Goal: Task Accomplishment & Management: Manage account settings

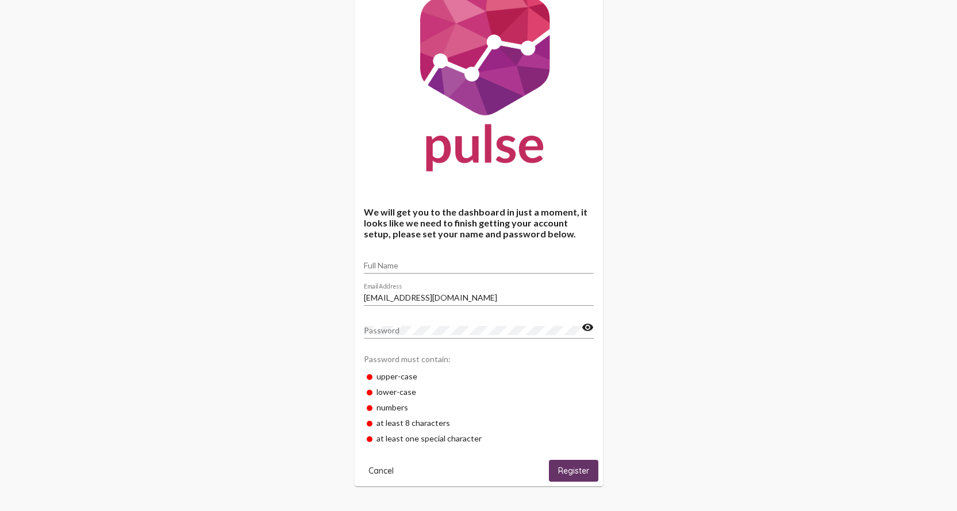
scroll to position [60, 0]
click at [388, 260] on input "Full Name" at bounding box center [479, 264] width 230 height 9
type input "Brian Gruters"
click at [716, 371] on div "We will get you to the dashboard in just a moment, it looks like we need to fin…" at bounding box center [478, 225] width 957 height 571
click at [625, 199] on div "We will get you to the dashboard in just a moment, it looks like we need to fin…" at bounding box center [478, 225] width 957 height 571
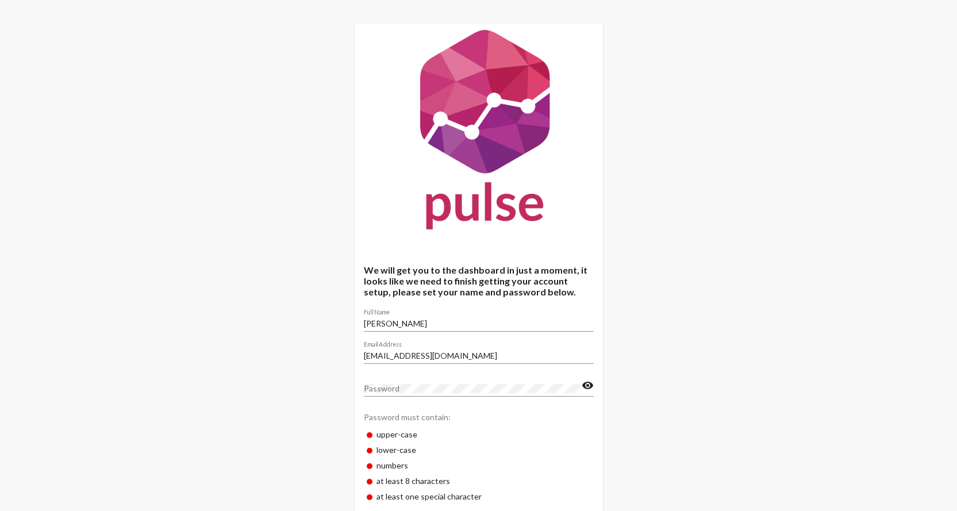
scroll to position [0, 0]
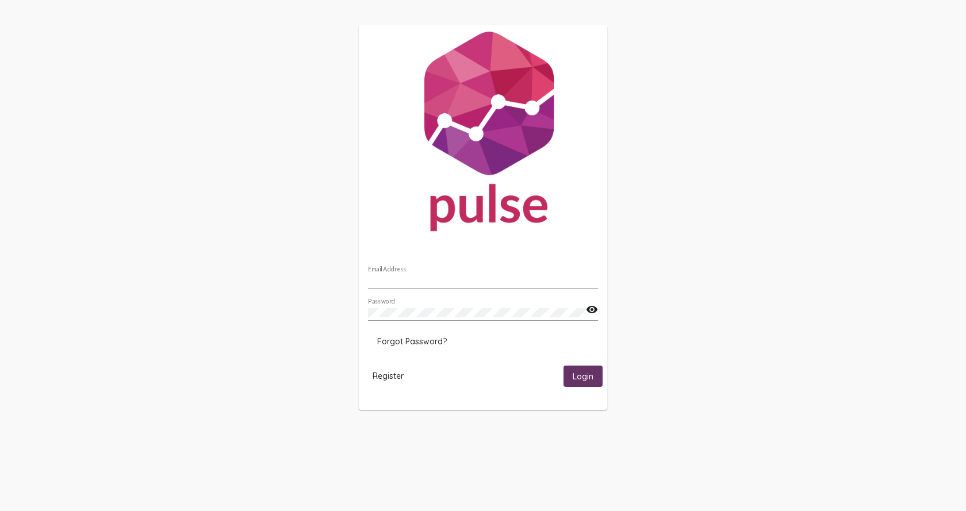
type input "bgruters@cassaz.org"
click at [582, 375] on span "Login" at bounding box center [583, 376] width 21 height 10
click at [482, 317] on div "Password" at bounding box center [477, 309] width 218 height 22
click at [358, 308] on div "bgruters@cassaz.org Email Address Password visibility Forgot Password? Register…" at bounding box center [483, 224] width 966 height 448
click at [577, 376] on span "Login" at bounding box center [583, 376] width 21 height 10
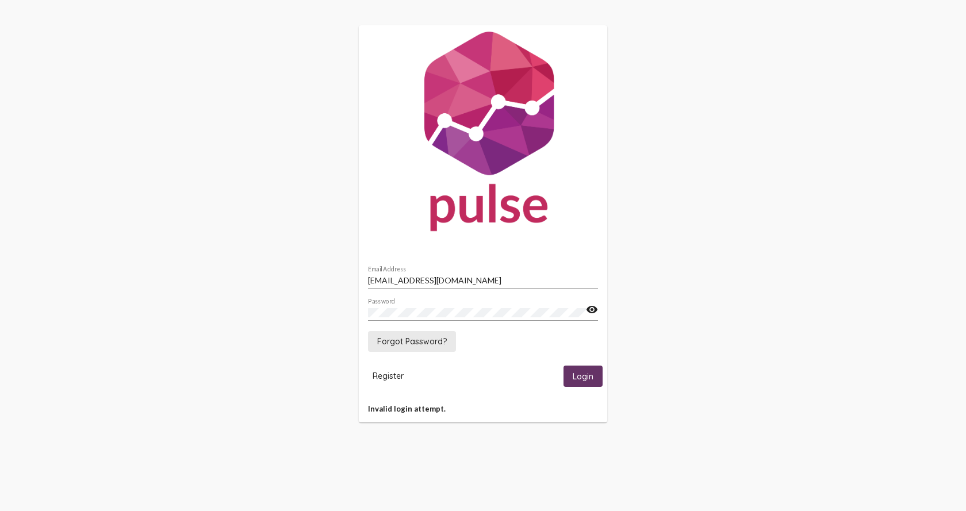
click at [421, 341] on span "Forgot Password?" at bounding box center [412, 341] width 70 height 10
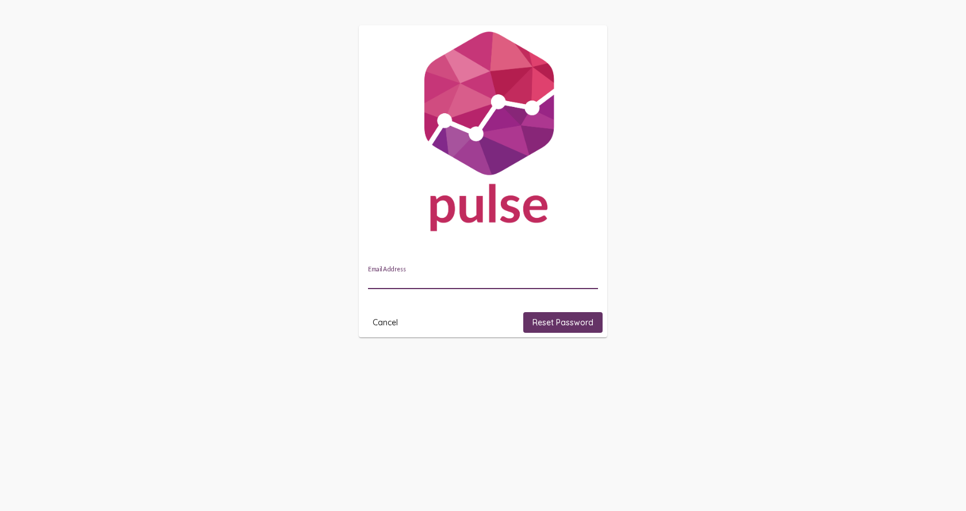
click at [420, 281] on input "Email Address" at bounding box center [483, 280] width 230 height 9
drag, startPoint x: 406, startPoint y: 281, endPoint x: 446, endPoint y: 279, distance: 40.3
click at [446, 279] on input "bgruters@azmag.gov" at bounding box center [483, 280] width 230 height 9
type input "bgruters@cassaz.org"
click at [554, 324] on span "Reset Password" at bounding box center [562, 322] width 61 height 10
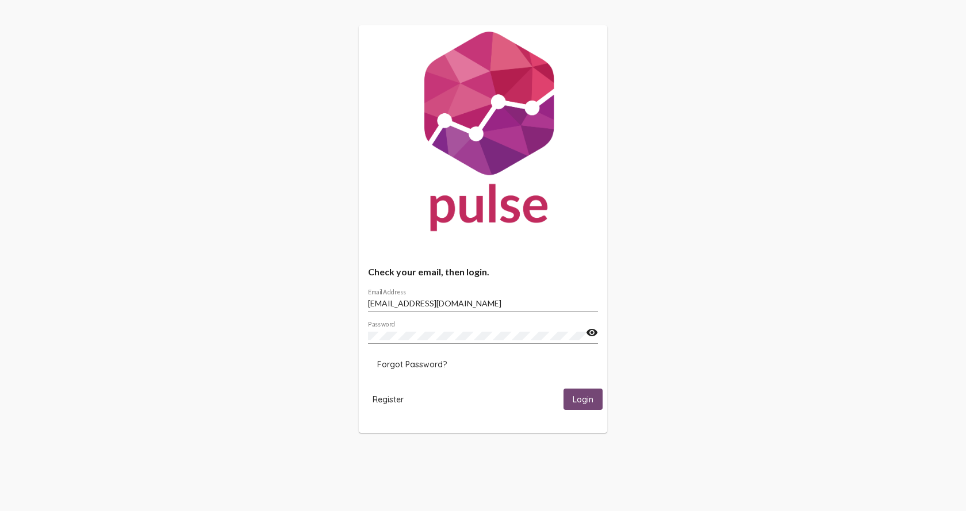
click at [585, 400] on span "Login" at bounding box center [583, 399] width 21 height 10
click at [429, 359] on span "Forgot Password?" at bounding box center [412, 364] width 70 height 10
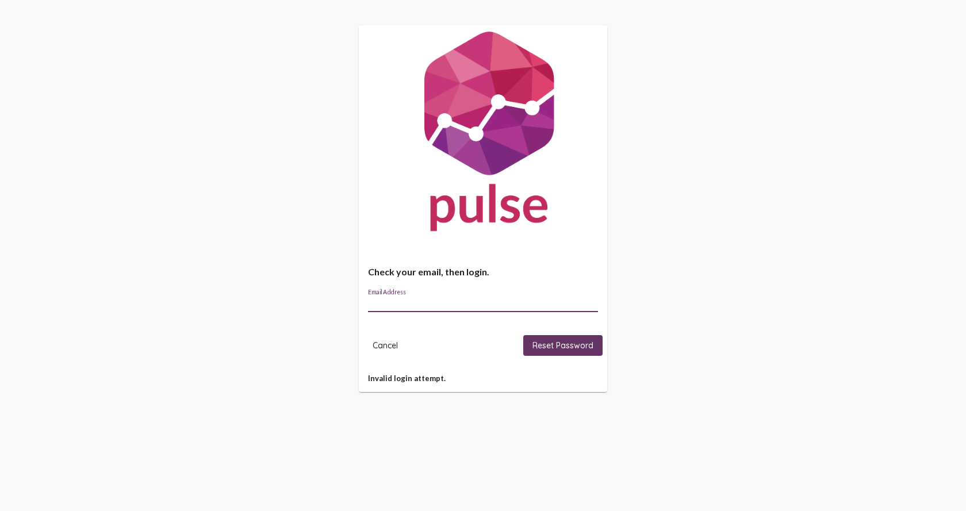
click at [391, 303] on input "Email Address" at bounding box center [483, 303] width 230 height 9
type input "[EMAIL_ADDRESS][DOMAIN_NAME]"
click at [578, 348] on span "Reset Password" at bounding box center [562, 345] width 61 height 10
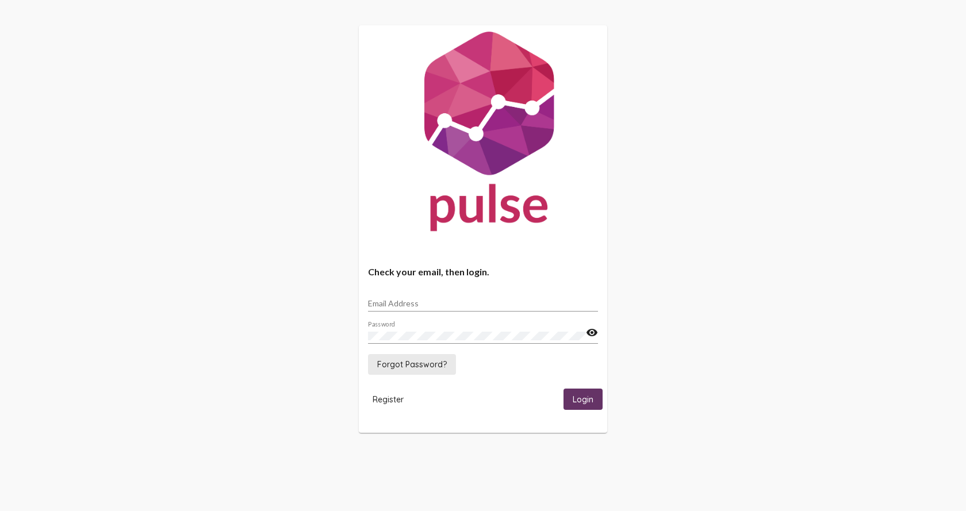
click at [422, 362] on span "Forgot Password?" at bounding box center [412, 364] width 70 height 10
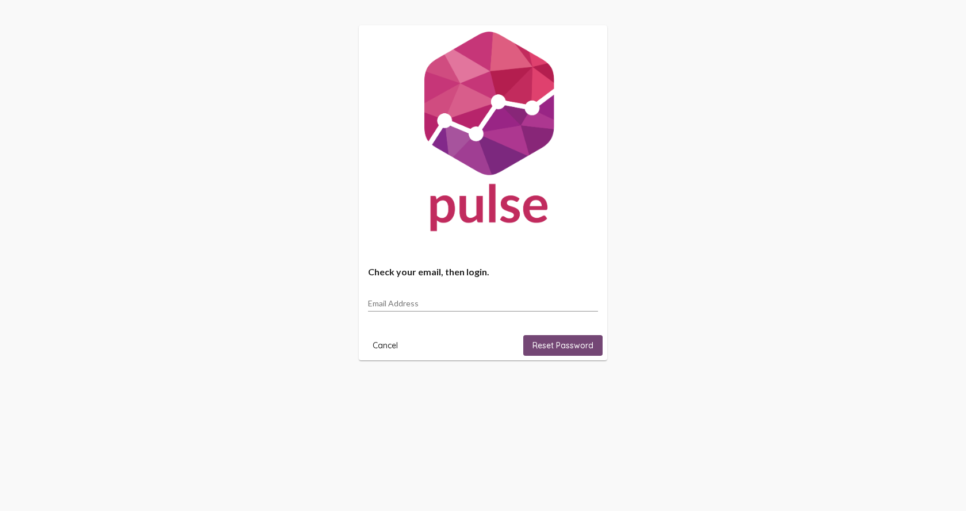
click at [560, 347] on span "Reset Password" at bounding box center [562, 345] width 61 height 10
click at [389, 306] on input "Email Address" at bounding box center [483, 303] width 230 height 9
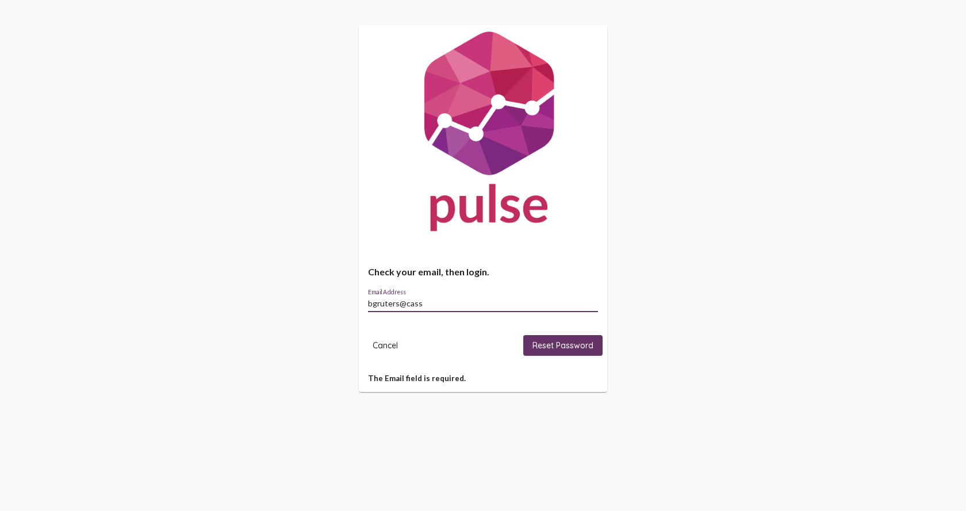
type input "[EMAIL_ADDRESS][DOMAIN_NAME]"
click at [562, 343] on span "Reset Password" at bounding box center [562, 345] width 61 height 10
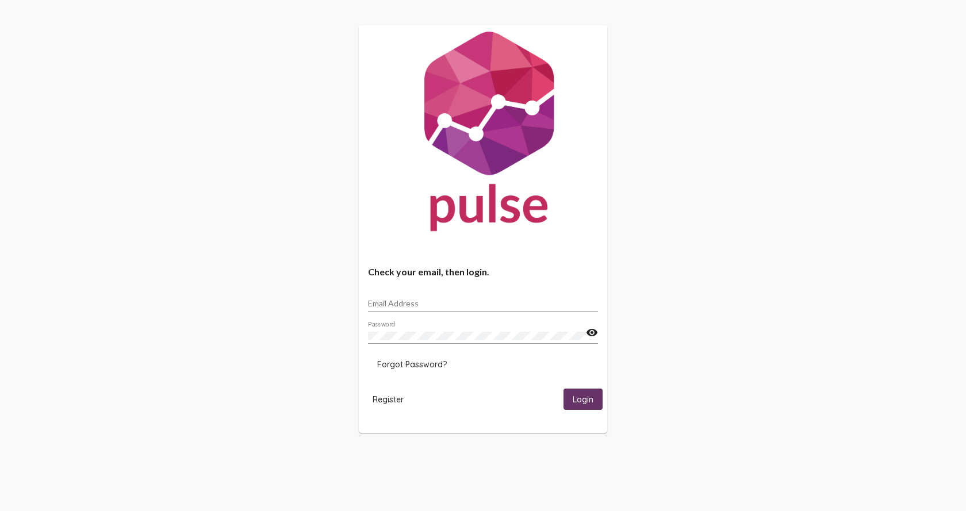
click at [591, 334] on mat-icon "visibility" at bounding box center [592, 333] width 12 height 14
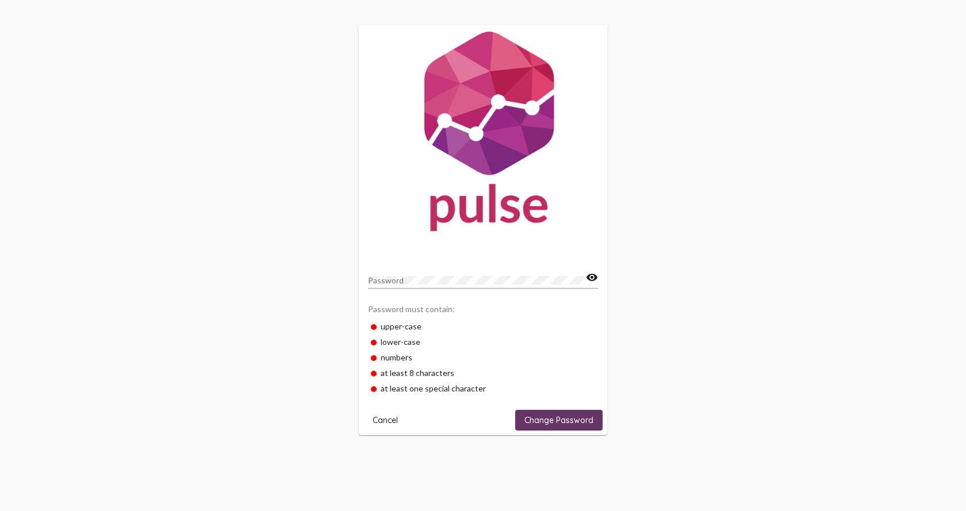
click at [631, 284] on div "Password visibility Password must contain: upper-case lower-case numbers at lea…" at bounding box center [483, 230] width 966 height 461
click at [568, 417] on span "Change Password" at bounding box center [558, 420] width 69 height 10
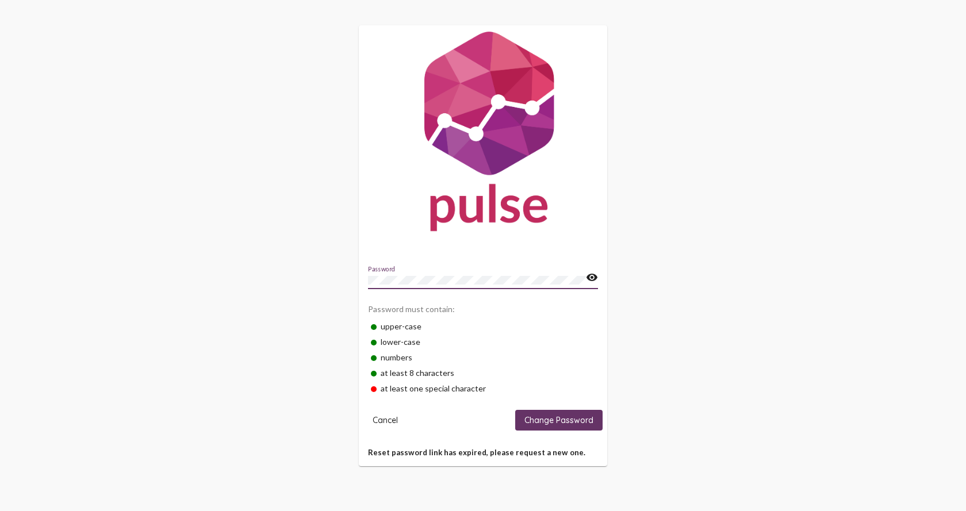
click at [354, 282] on div "Password visibility Password must contain: upper-case lower-case numbers at lea…" at bounding box center [483, 246] width 966 height 492
click at [592, 313] on div "Password must contain:" at bounding box center [483, 308] width 230 height 20
click at [591, 278] on mat-icon "visibility" at bounding box center [592, 278] width 12 height 14
click at [591, 278] on mat-icon "visibility_off" at bounding box center [592, 278] width 12 height 14
click at [355, 289] on div "Password visibility Password must contain: upper-case lower-case numbers at lea…" at bounding box center [483, 246] width 966 height 492
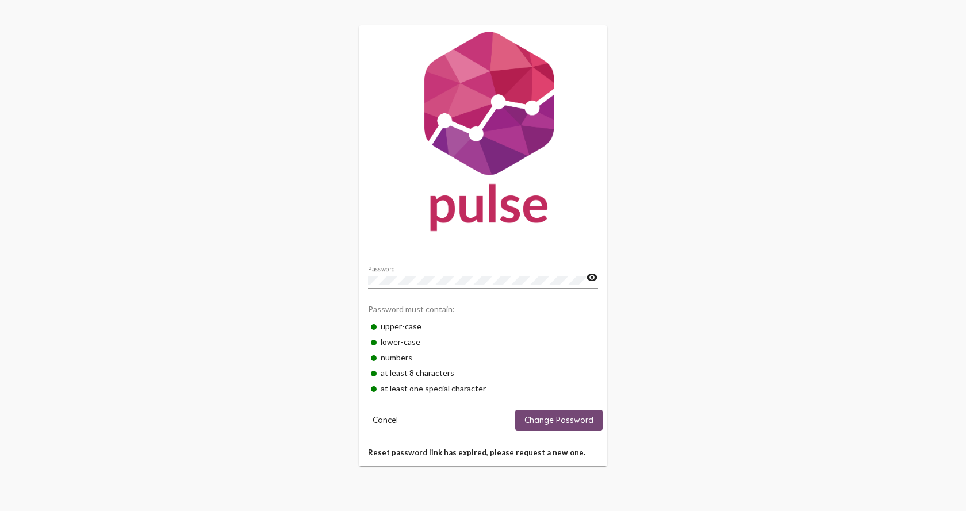
click at [563, 419] on span "Change Password" at bounding box center [558, 420] width 69 height 10
click at [570, 422] on span "Change Password" at bounding box center [558, 420] width 69 height 10
click at [594, 279] on mat-icon "visibility" at bounding box center [592, 278] width 12 height 14
click at [553, 374] on div "at least 8 characters" at bounding box center [483, 373] width 230 height 16
click at [564, 416] on span "Change Password" at bounding box center [558, 420] width 69 height 10
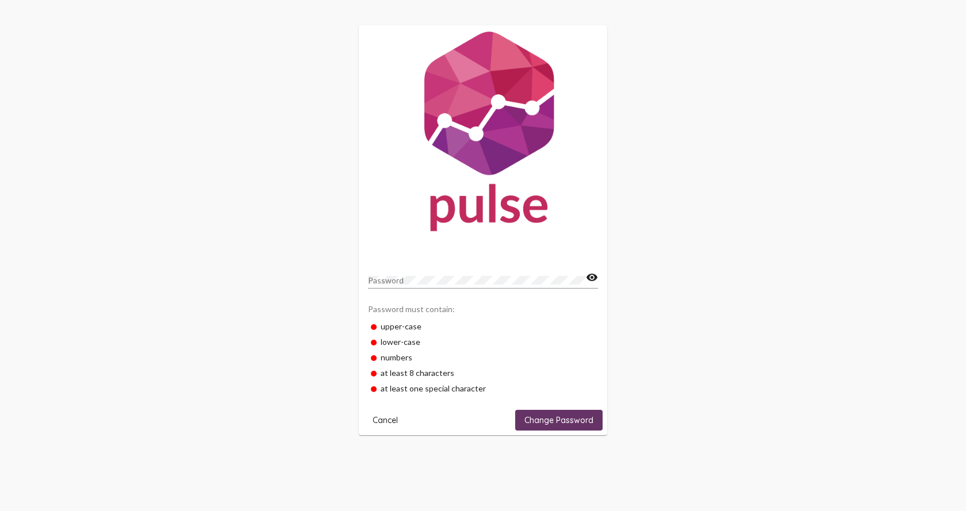
click at [402, 288] on div "Password" at bounding box center [477, 277] width 218 height 22
click at [563, 416] on span "Change Password" at bounding box center [558, 420] width 69 height 10
click at [596, 277] on mat-icon "visibility" at bounding box center [592, 278] width 12 height 14
click at [560, 415] on span "Change Password" at bounding box center [558, 420] width 69 height 10
click at [567, 419] on span "Change Password" at bounding box center [558, 420] width 69 height 10
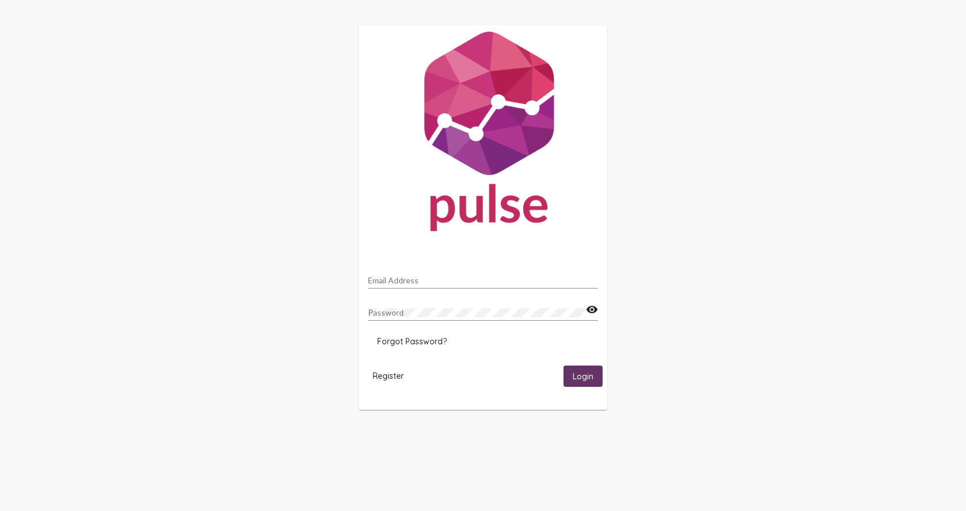
type input "[EMAIL_ADDRESS][DOMAIN_NAME]"
click at [597, 379] on button "Login" at bounding box center [582, 376] width 39 height 21
click at [594, 312] on mat-icon "visibility" at bounding box center [592, 310] width 12 height 14
click at [333, 320] on div "[EMAIL_ADDRESS][DOMAIN_NAME] Email Address Password visibility_off Forgot Passw…" at bounding box center [483, 224] width 966 height 448
click at [587, 372] on span "Login" at bounding box center [583, 376] width 21 height 10
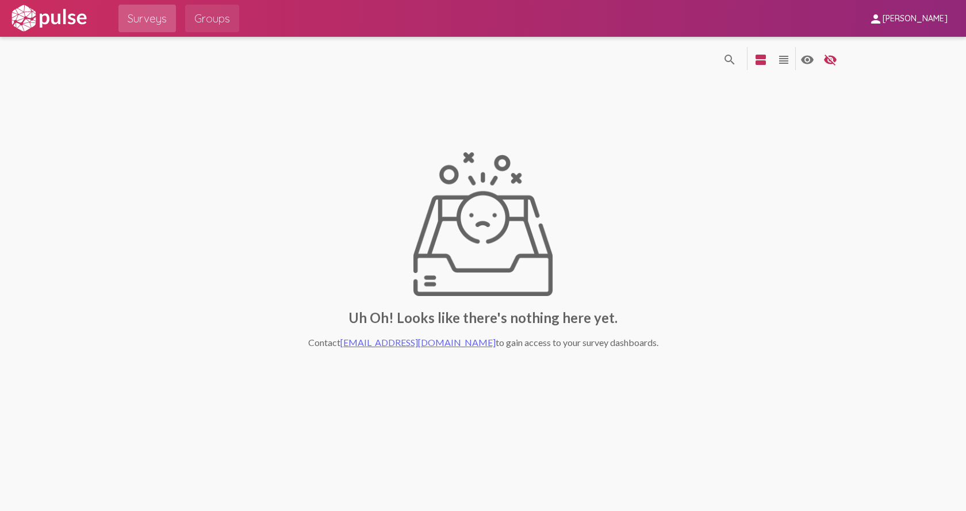
click at [221, 21] on span "Groups" at bounding box center [212, 18] width 36 height 21
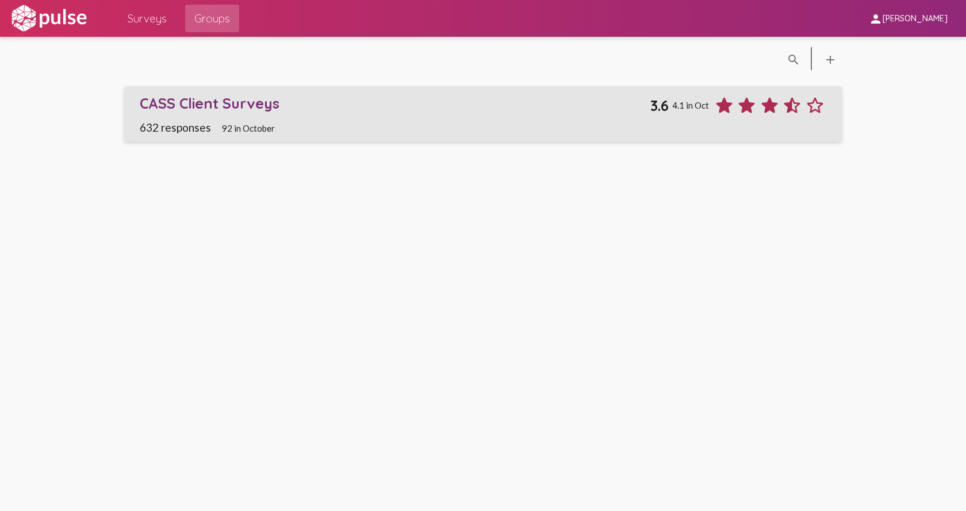
click at [181, 128] on span "632 responses" at bounding box center [175, 127] width 71 height 13
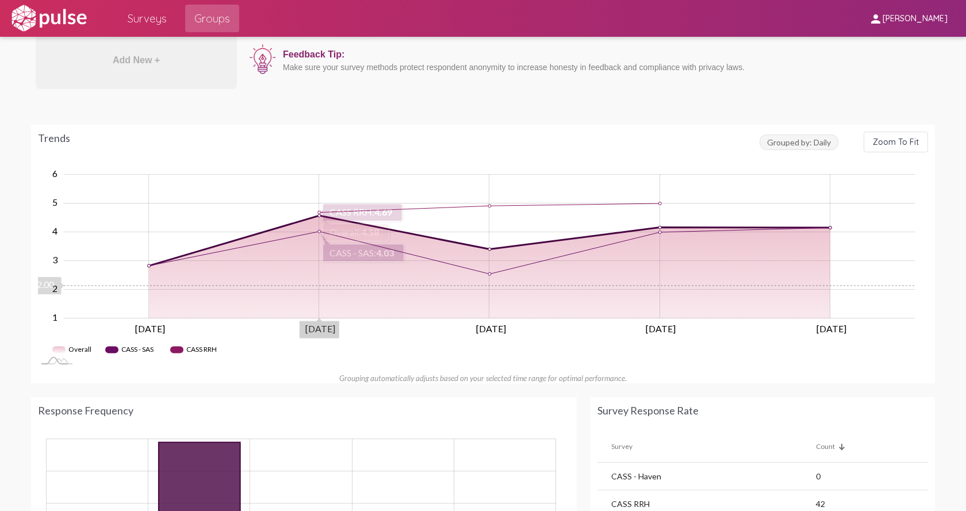
scroll to position [575, 0]
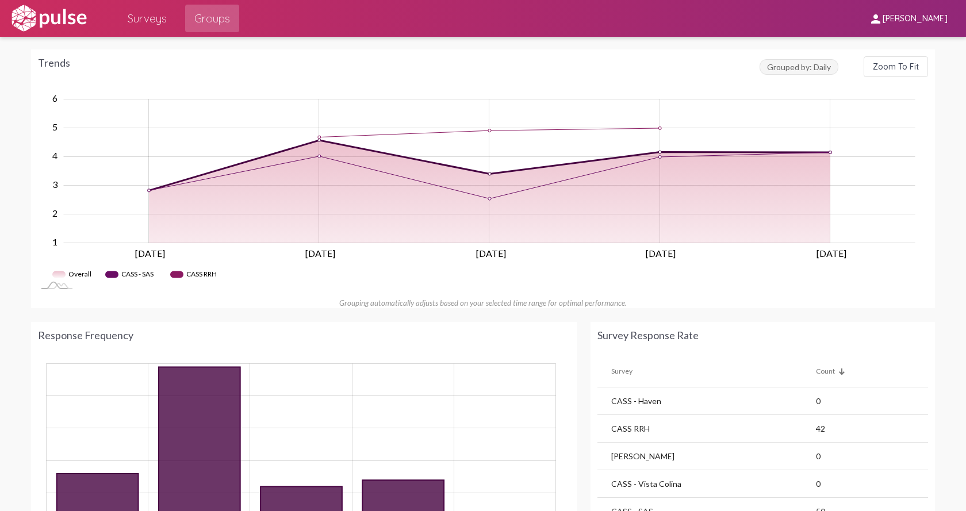
click at [201, 272] on rect "Legend" at bounding box center [195, 275] width 51 height 18
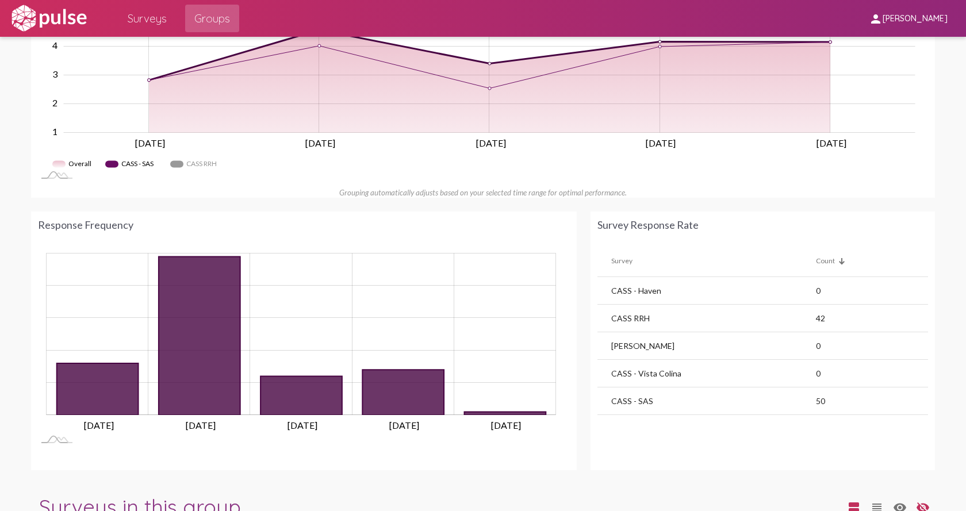
scroll to position [690, 0]
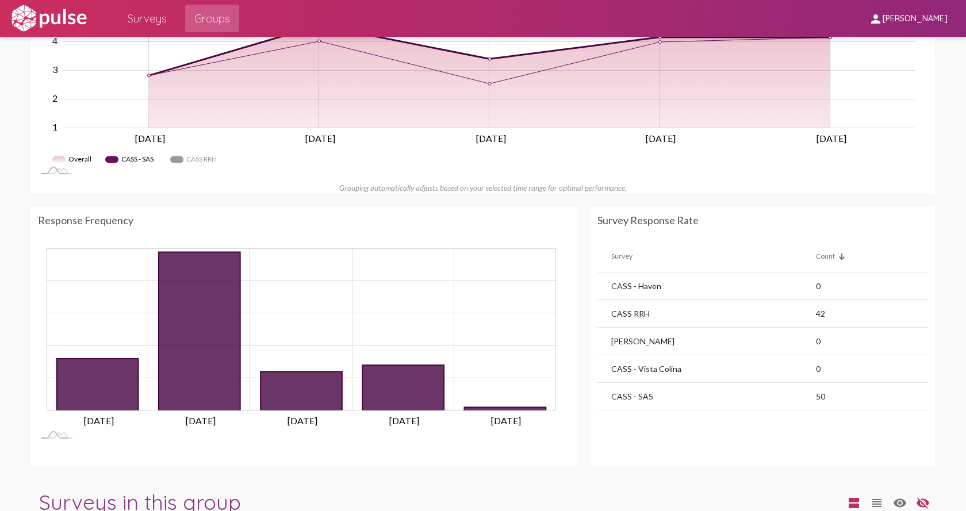
click at [108, 162] on rect "Legend" at bounding box center [131, 160] width 53 height 18
click at [178, 165] on rect "Legend" at bounding box center [195, 160] width 51 height 18
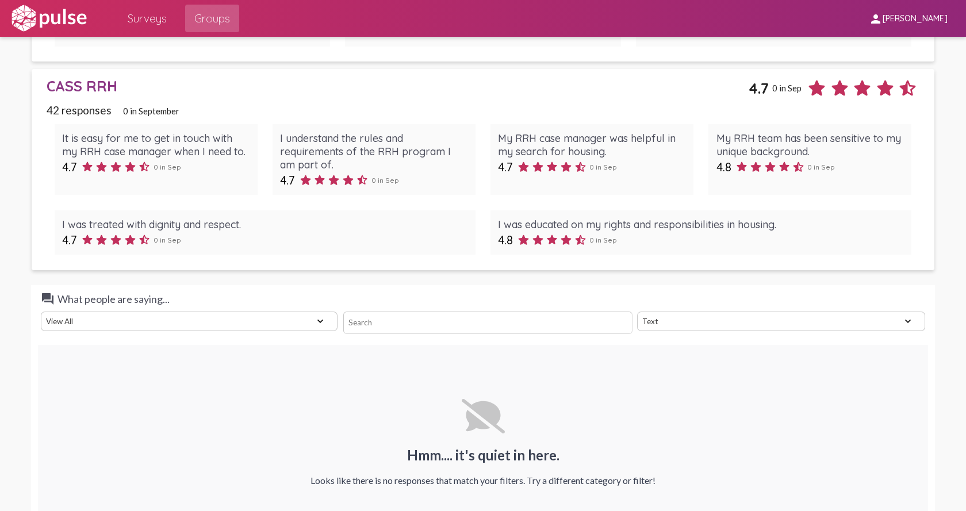
scroll to position [3391, 0]
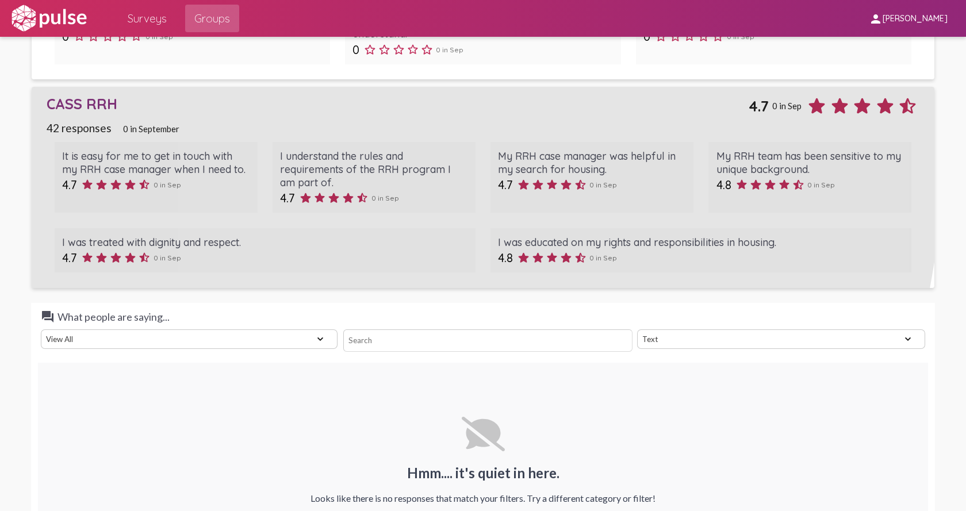
click at [86, 135] on span "42 responses" at bounding box center [79, 127] width 65 height 13
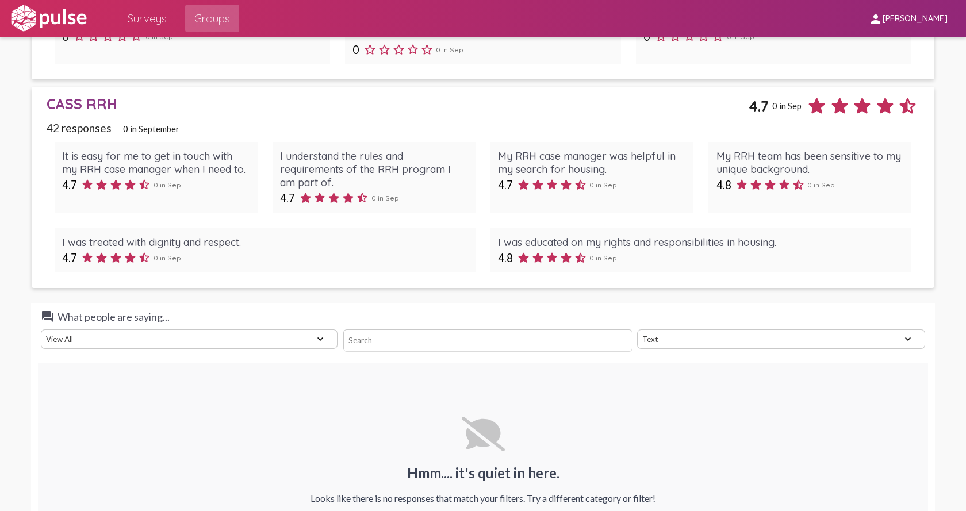
click at [109, 113] on div "CASS RRH" at bounding box center [397, 104] width 701 height 18
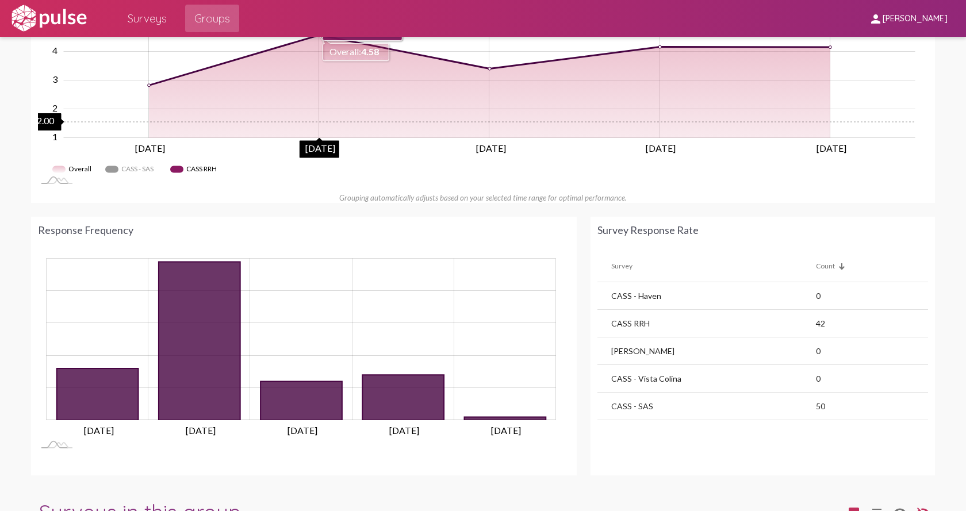
scroll to position [690, 0]
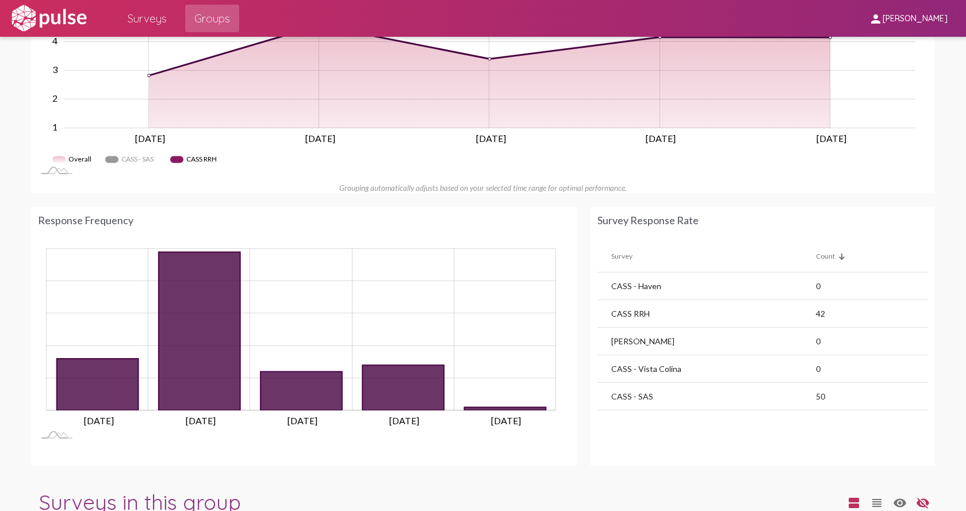
click at [627, 313] on td "CASS RRH" at bounding box center [706, 314] width 218 height 28
click at [816, 313] on td "42" at bounding box center [872, 314] width 112 height 28
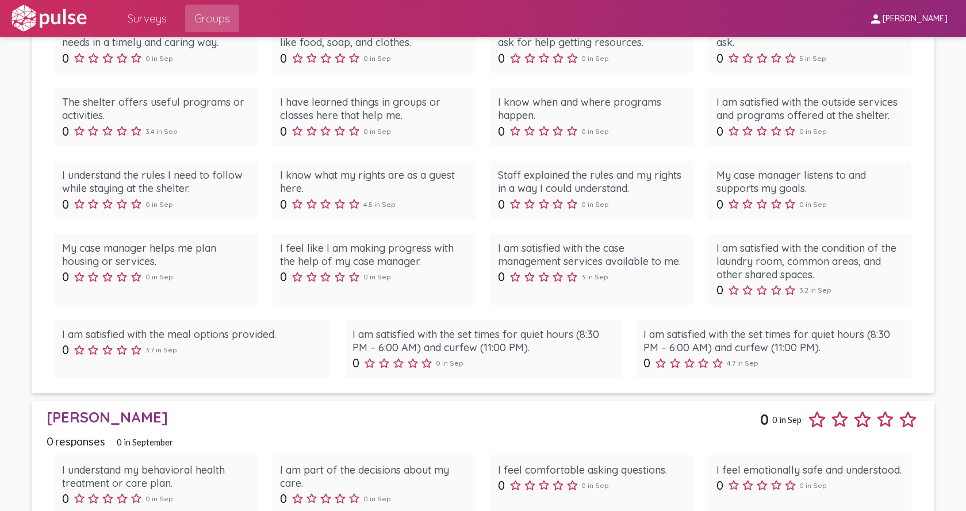
scroll to position [3272, 0]
